Goal: Register for event/course

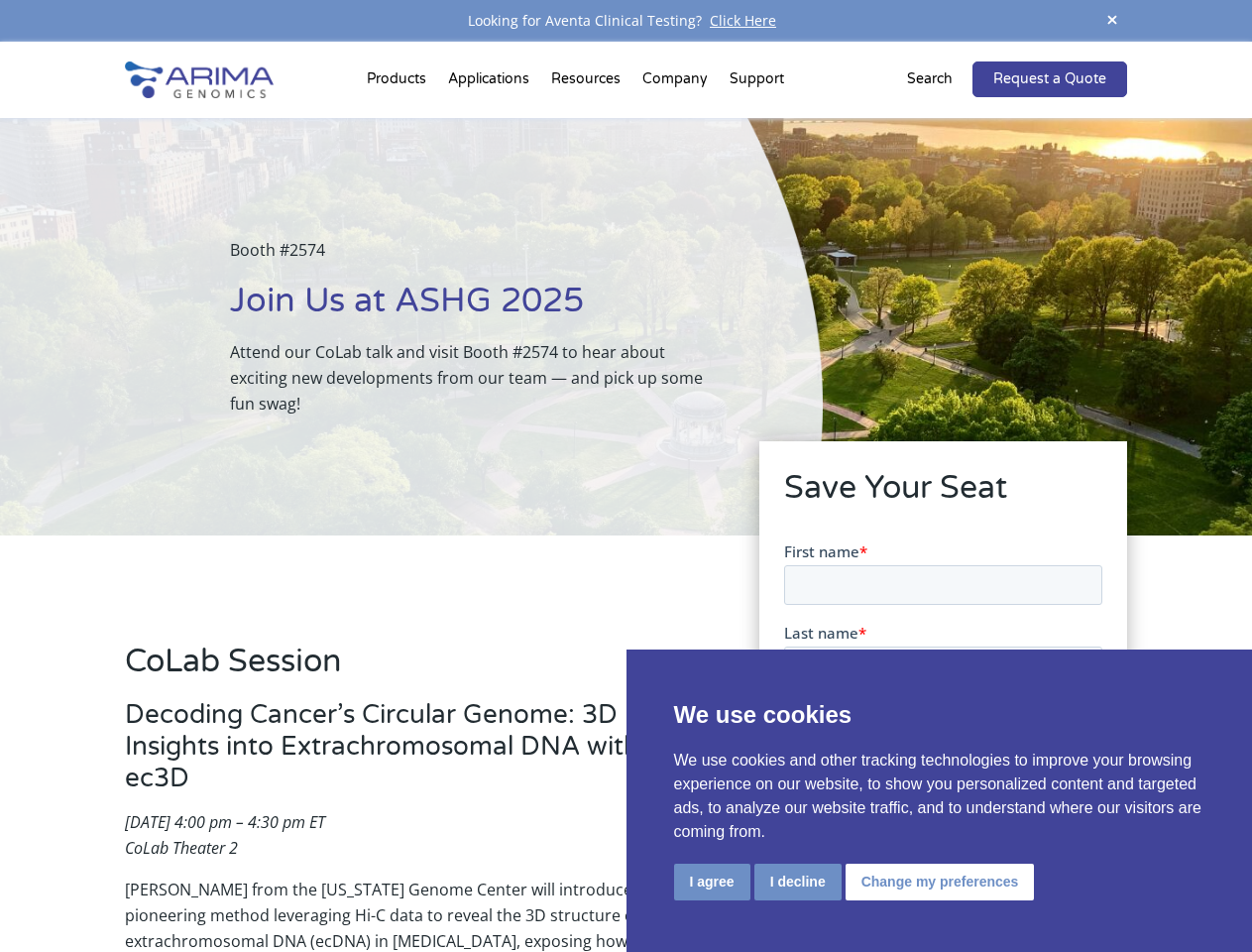
click at [626, 476] on div "Booth #2574 Join Us at ASHG 2025 Attend our CoLab talk and visit Booth #2574 to…" at bounding box center [411, 327] width 823 height 417
click at [711, 881] on button "I agree" at bounding box center [712, 881] width 77 height 37
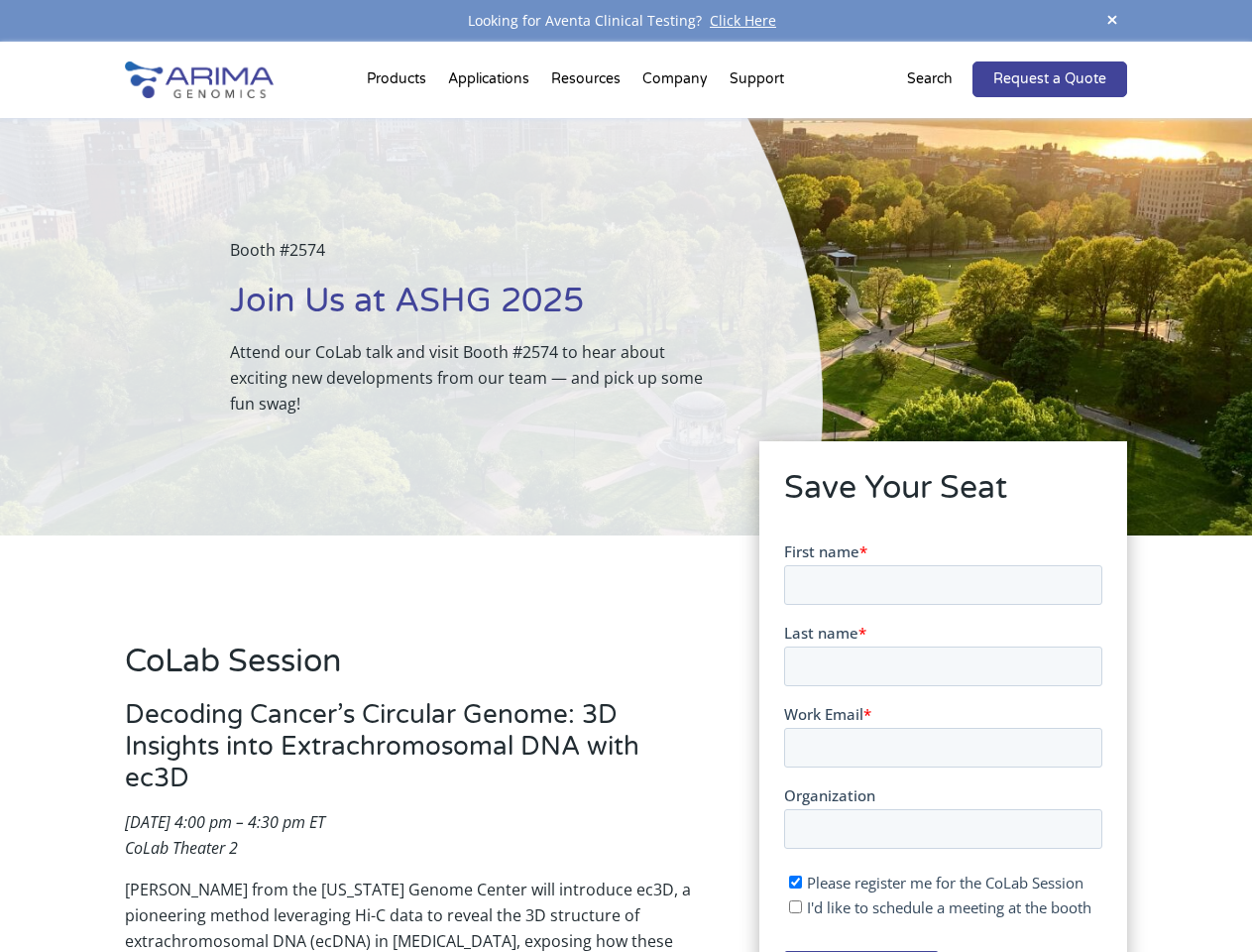
click at [796, 906] on input "I'd like to schedule a meeting at the booth" at bounding box center [794, 905] width 13 height 13
click at [936, 906] on span "I'd like to schedule a meeting at the booth" at bounding box center [948, 906] width 284 height 20
click at [801, 906] on input "I'd like to schedule a meeting at the booth" at bounding box center [794, 905] width 13 height 13
checkbox input "false"
click at [1113, 21] on span at bounding box center [1113, 21] width 30 height 27
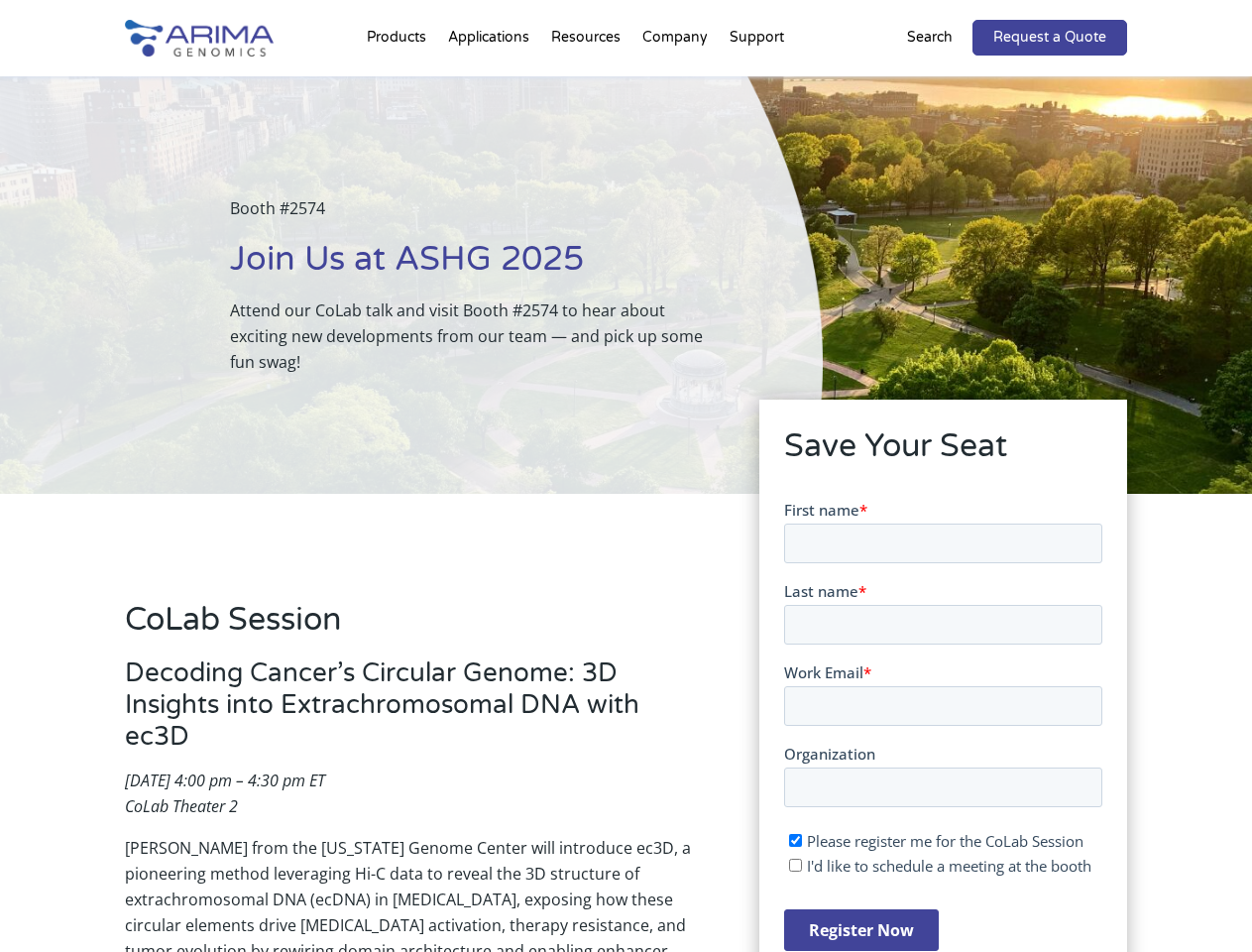
click at [399, 83] on div "Booth #2574 Join Us at ASHG 2025 Attend our CoLab talk and visit Booth #2574 to…" at bounding box center [411, 285] width 823 height 417
click at [588, 83] on div "Booth #2574 Join Us at ASHG 2025 Attend our CoLab talk and visit Booth #2574 to…" at bounding box center [411, 285] width 823 height 417
click at [677, 83] on div "Booth #2574 Join Us at ASHG 2025 Attend our CoLab talk and visit Booth #2574 to…" at bounding box center [411, 285] width 823 height 417
click at [756, 83] on div "Booth #2574 Join Us at ASHG 2025 Attend our CoLab talk and visit Booth #2574 to…" at bounding box center [411, 285] width 823 height 417
